Goal: Find specific page/section: Find specific page/section

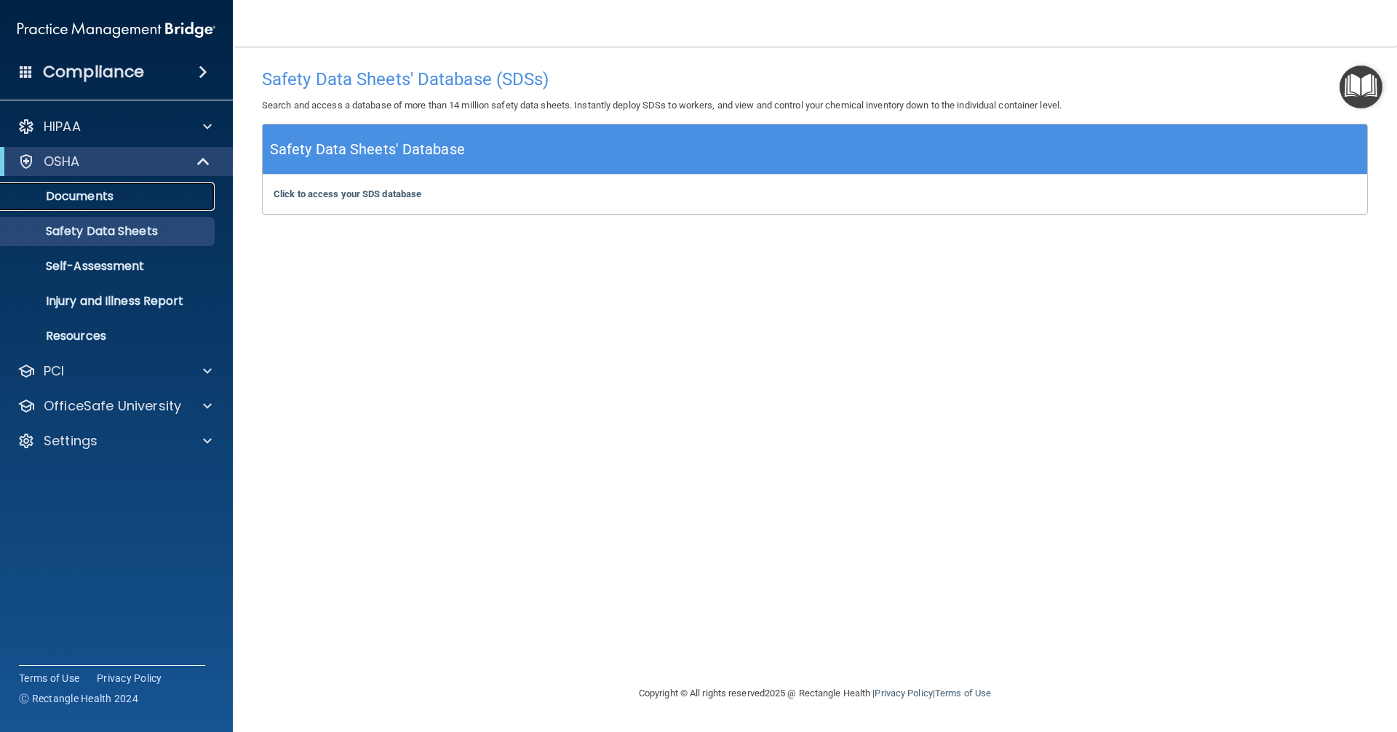
click at [89, 193] on p "Documents" at bounding box center [108, 196] width 199 height 15
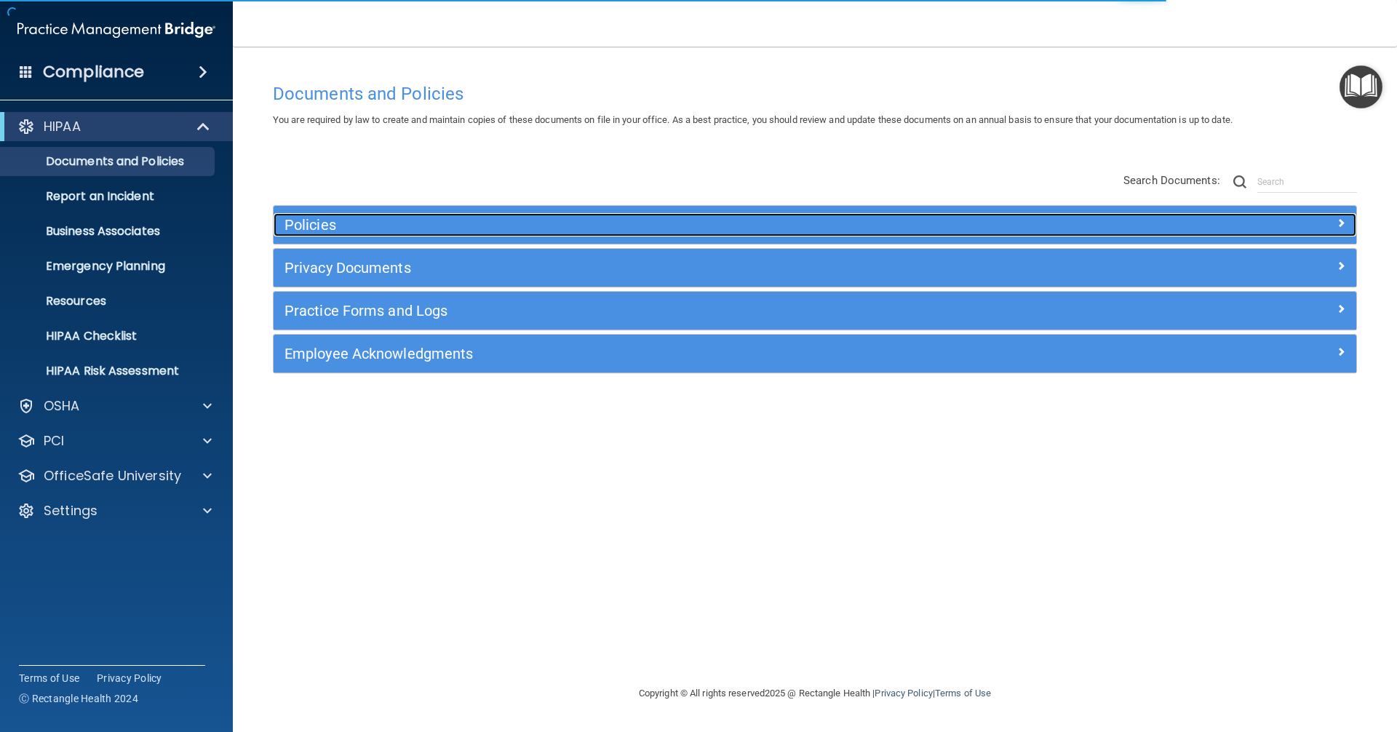
click at [355, 226] on h5 "Policies" at bounding box center [680, 225] width 790 height 16
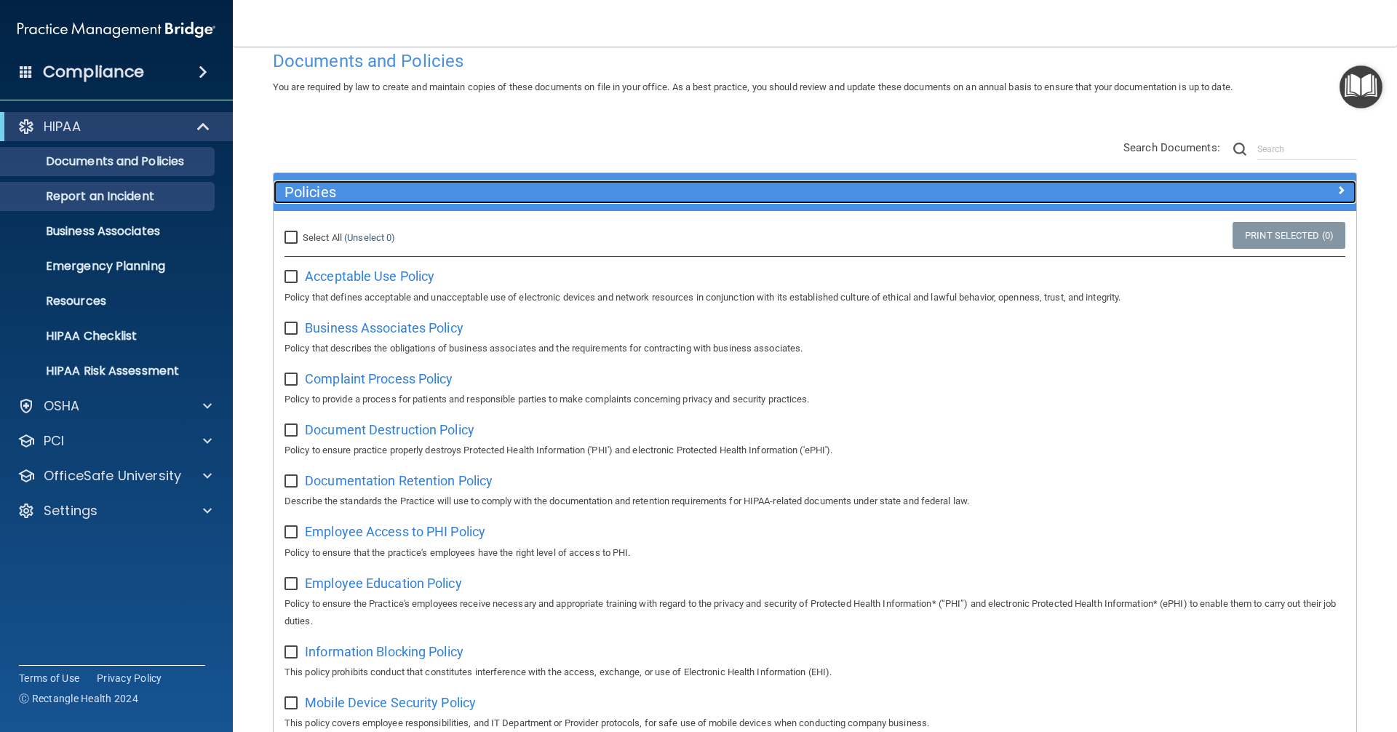
scroll to position [32, 0]
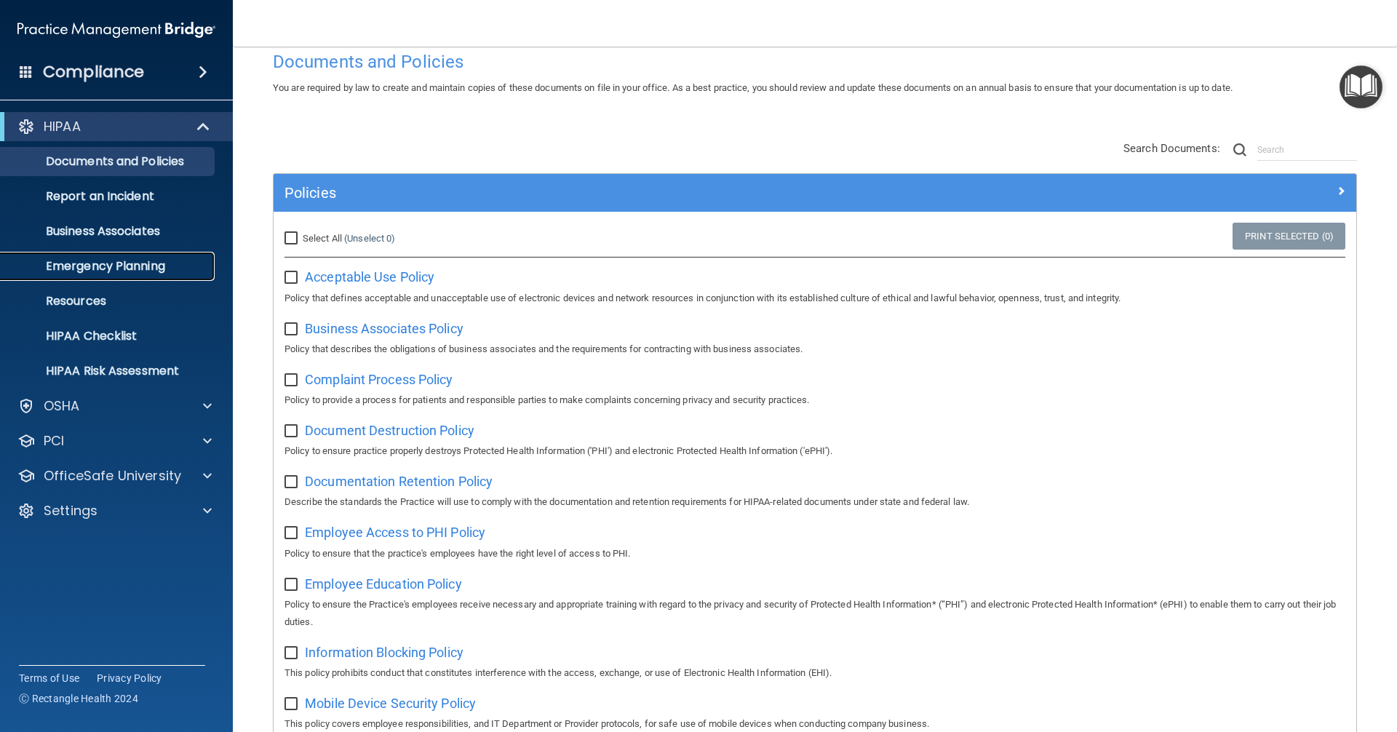
click at [130, 265] on p "Emergency Planning" at bounding box center [108, 266] width 199 height 15
